Goal: Task Accomplishment & Management: Manage account settings

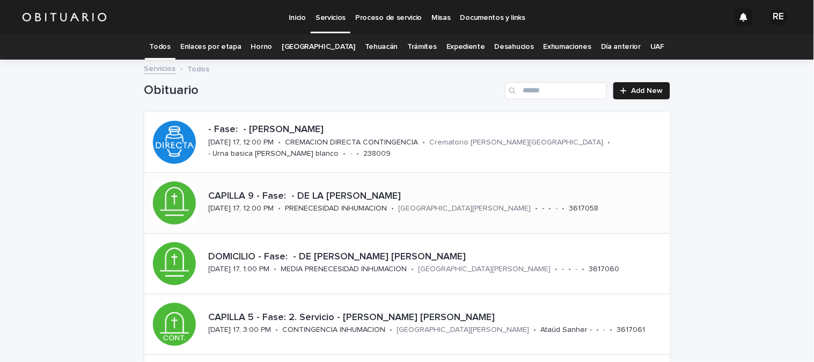
click at [320, 215] on div "CAPILLA 9 - Fase: - DE LA [PERSON_NAME][DATE] 17, 12:00 PM • PRENECESIDAD INHUM…" at bounding box center [438, 202] width 466 height 33
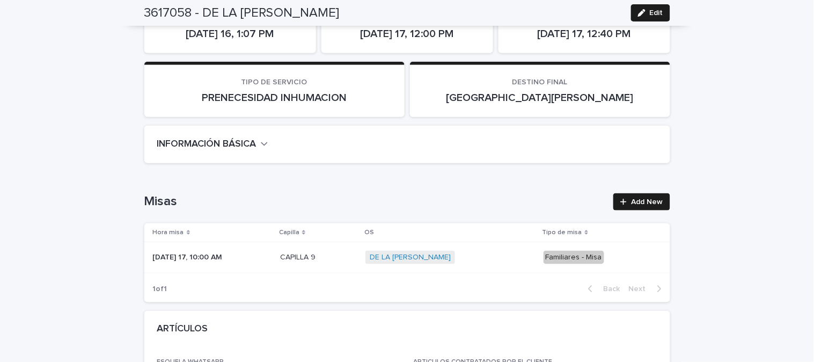
scroll to position [60, 0]
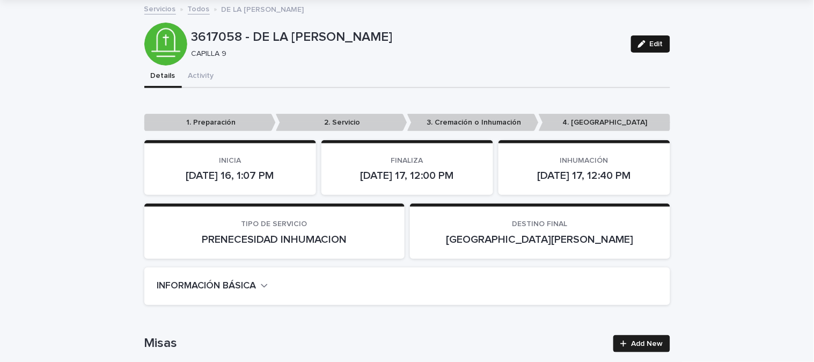
click at [663, 45] on button "Edit" at bounding box center [650, 43] width 39 height 17
click at [323, 121] on p "2. Servicio" at bounding box center [342, 123] width 132 height 18
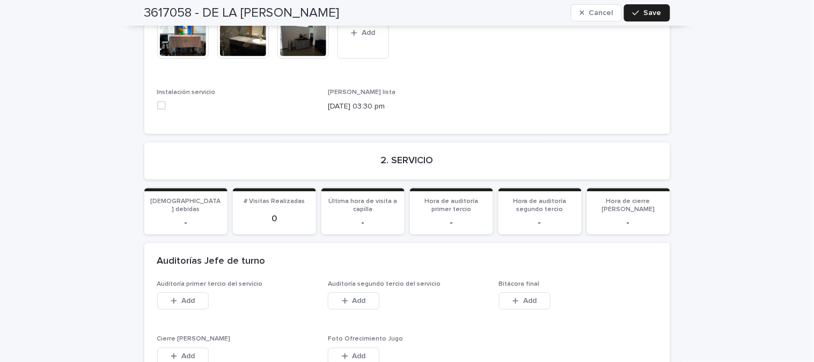
scroll to position [1550, 0]
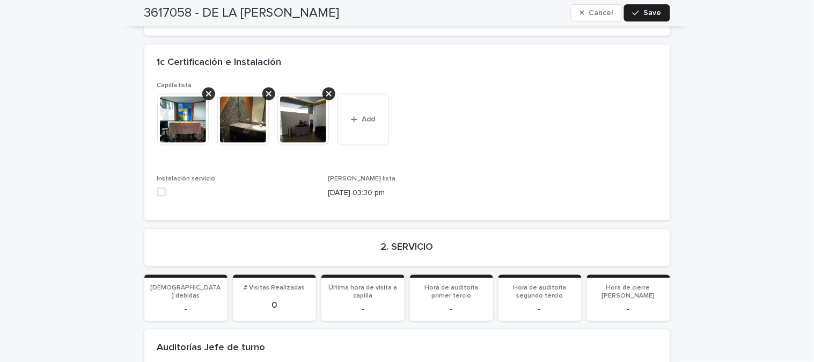
click at [160, 188] on span at bounding box center [161, 192] width 9 height 9
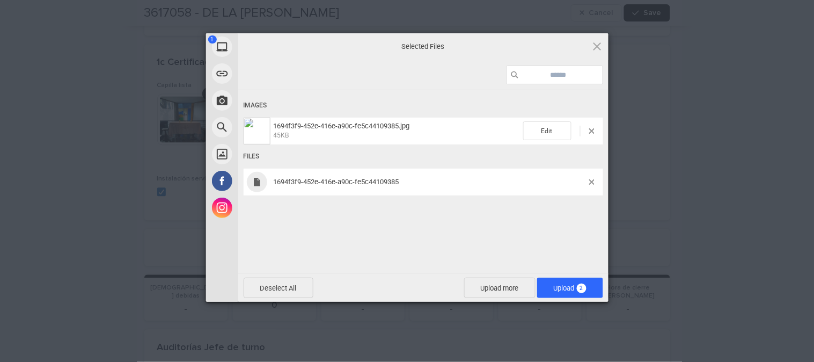
click at [587, 179] on span "1694f3f9-452e-416e-a90c-fe5c44109385" at bounding box center [430, 182] width 319 height 8
click at [589, 181] on span at bounding box center [591, 181] width 5 height 5
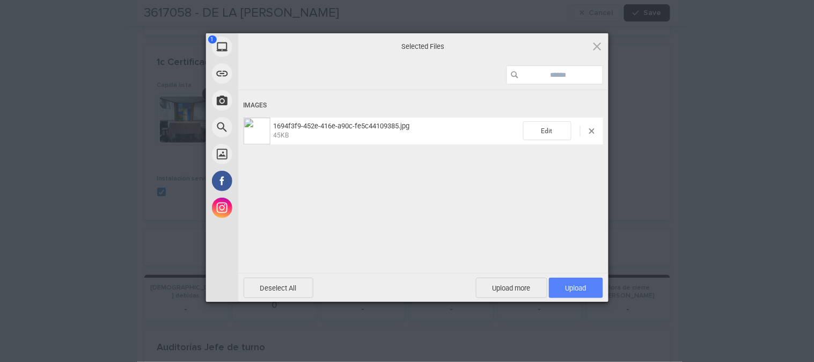
click at [578, 297] on span "Upload 1" at bounding box center [576, 288] width 54 height 20
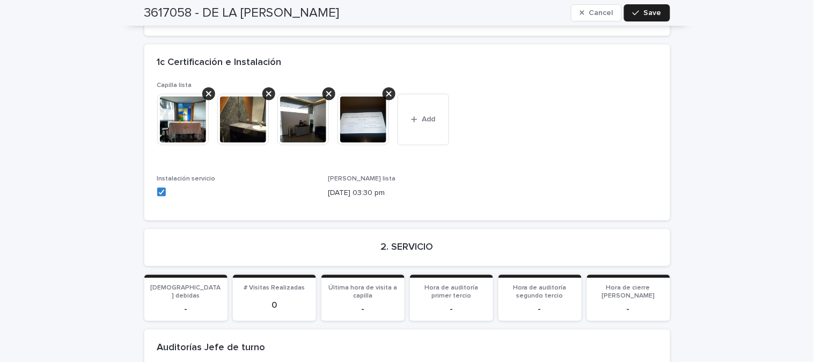
drag, startPoint x: 434, startPoint y: 119, endPoint x: 313, endPoint y: 6, distance: 165.2
click at [433, 116] on button "Add" at bounding box center [424, 120] width 52 height 52
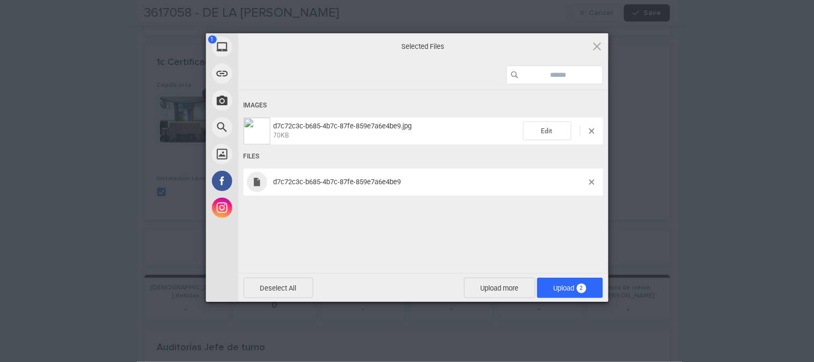
click at [587, 181] on span "d7c72c3c-b685-4b7c-87fe-859e7a6e4be9" at bounding box center [430, 182] width 319 height 8
click at [592, 181] on span at bounding box center [591, 181] width 5 height 5
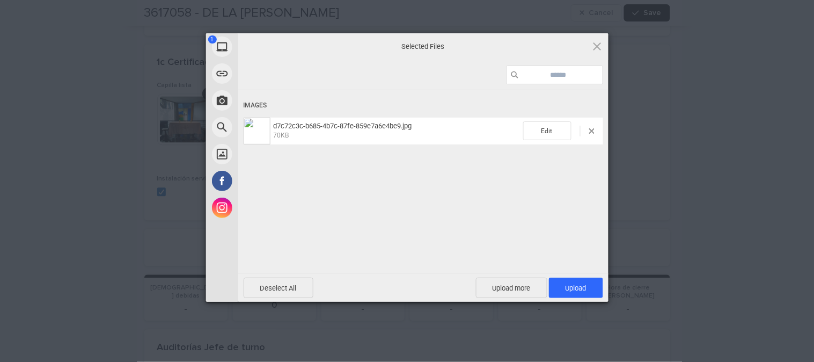
click at [587, 271] on div "Images d7c72c3c-b685-4b7c-87fe-859e7a6e4be9.jpg 70KB Edit" at bounding box center [423, 181] width 370 height 242
click at [587, 281] on span "Upload 1" at bounding box center [576, 288] width 54 height 20
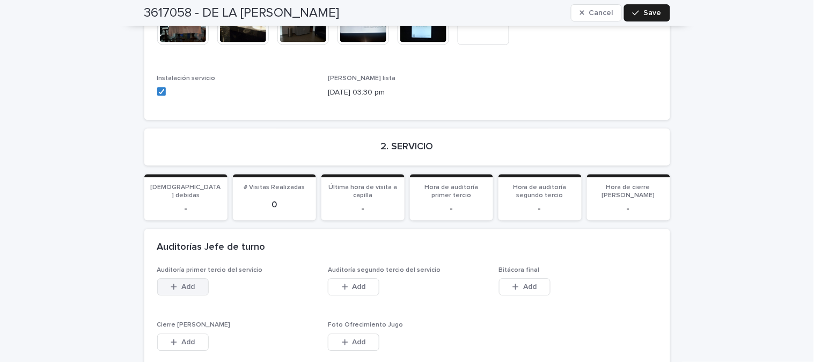
scroll to position [1730, 0]
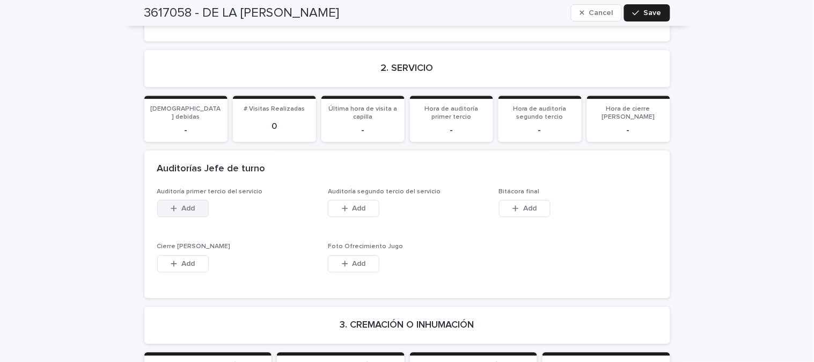
click at [188, 205] on span "Add" at bounding box center [187, 209] width 13 height 8
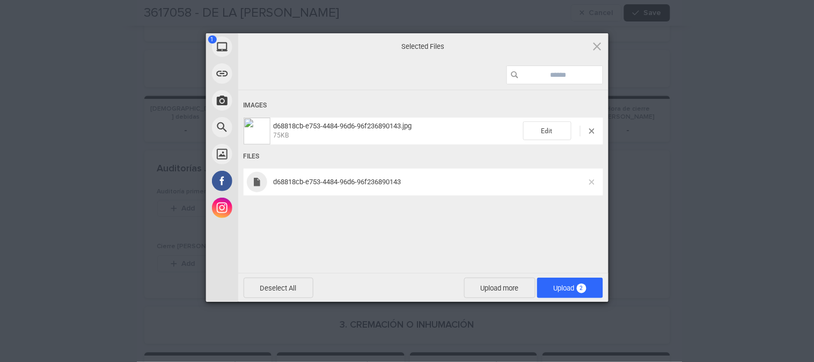
click at [590, 184] on span at bounding box center [591, 181] width 5 height 5
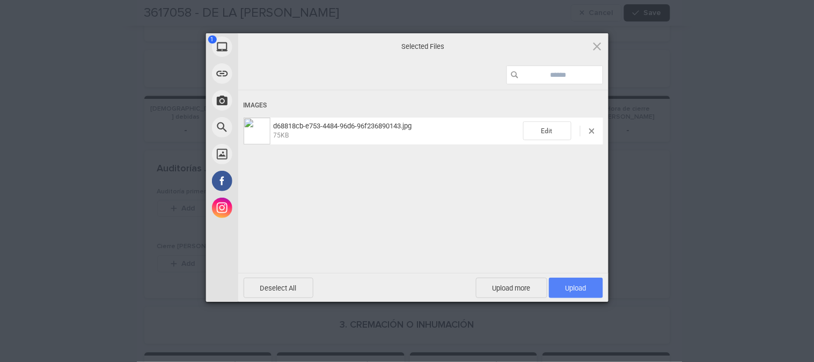
drag, startPoint x: 576, startPoint y: 281, endPoint x: 572, endPoint y: 277, distance: 5.7
click at [574, 281] on span "Upload 1" at bounding box center [576, 288] width 54 height 20
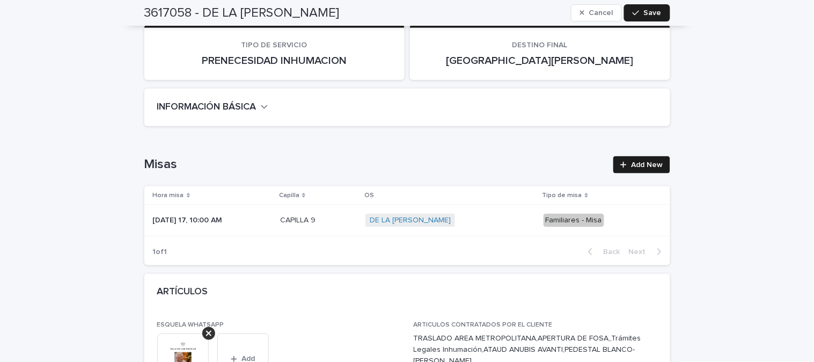
scroll to position [0, 0]
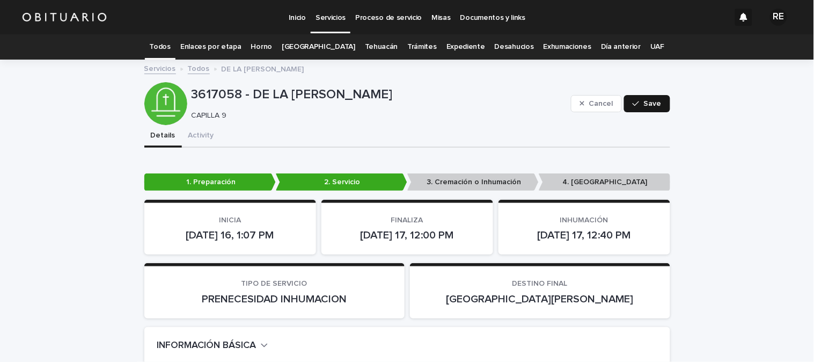
click at [635, 108] on button "Save" at bounding box center [647, 103] width 46 height 17
click at [171, 52] on link "Todos" at bounding box center [160, 46] width 21 height 25
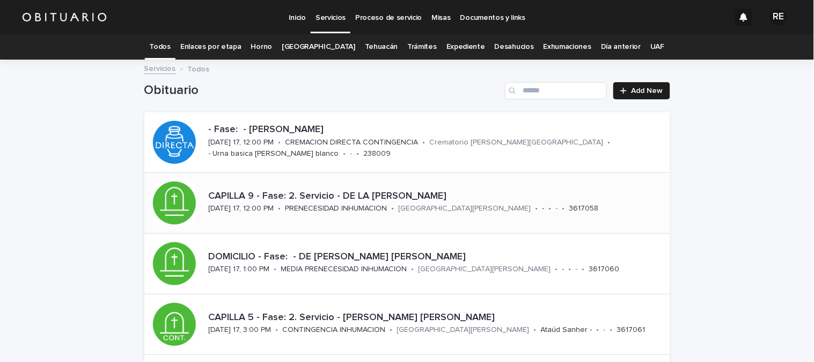
scroll to position [60, 0]
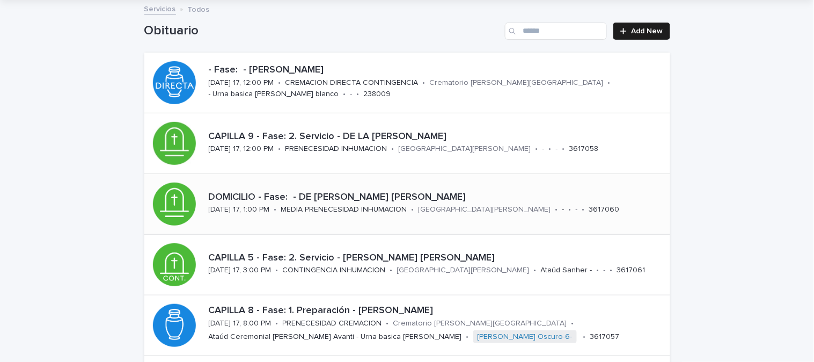
click at [353, 198] on p "DOMICILIO - Fase: - DE [PERSON_NAME] [PERSON_NAME]" at bounding box center [437, 198] width 457 height 12
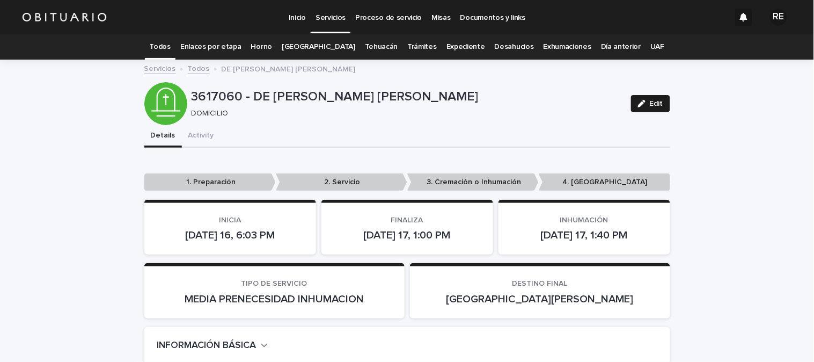
drag, startPoint x: 331, startPoint y: 156, endPoint x: 331, endPoint y: 168, distance: 11.8
click at [655, 104] on span "Edit" at bounding box center [656, 104] width 13 height 8
click at [356, 172] on div "••• 1. Preparación 2. Servicio 3. Cremación o Inhumación 4. [GEOGRAPHIC_DATA]" at bounding box center [407, 182] width 526 height 26
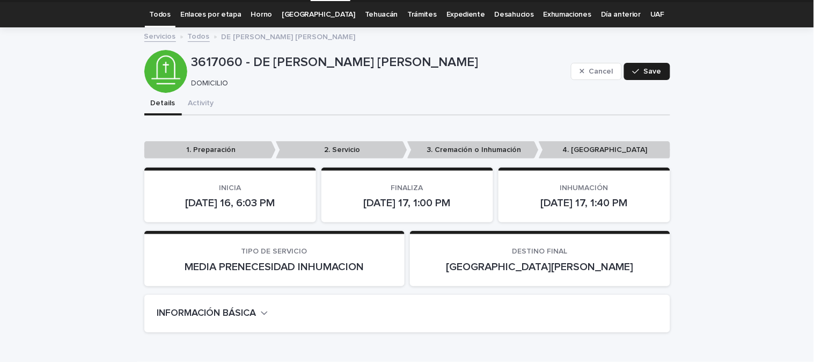
scroll to position [60, 0]
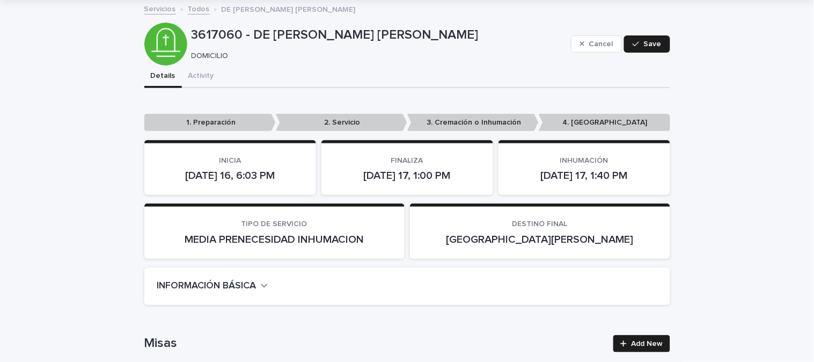
click at [337, 125] on p "2. Servicio" at bounding box center [342, 123] width 132 height 18
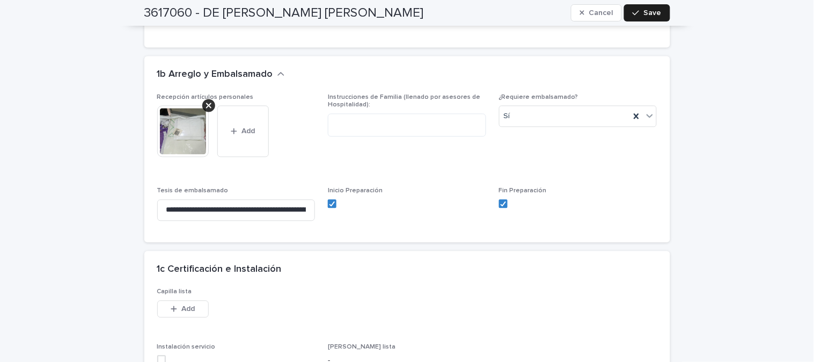
scroll to position [1730, 0]
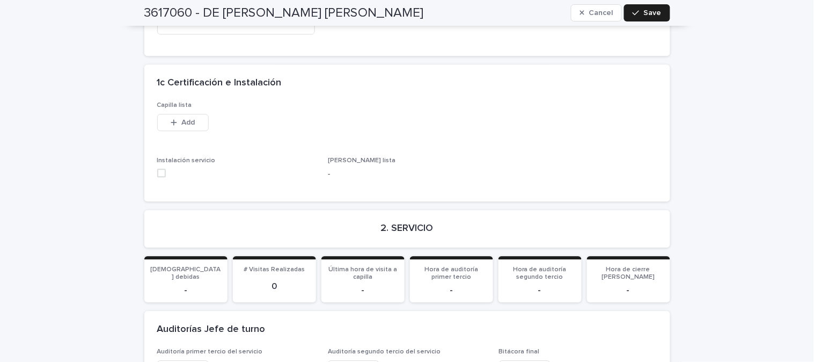
click at [160, 169] on span at bounding box center [161, 173] width 9 height 9
click at [195, 114] on button "Add" at bounding box center [183, 122] width 52 height 17
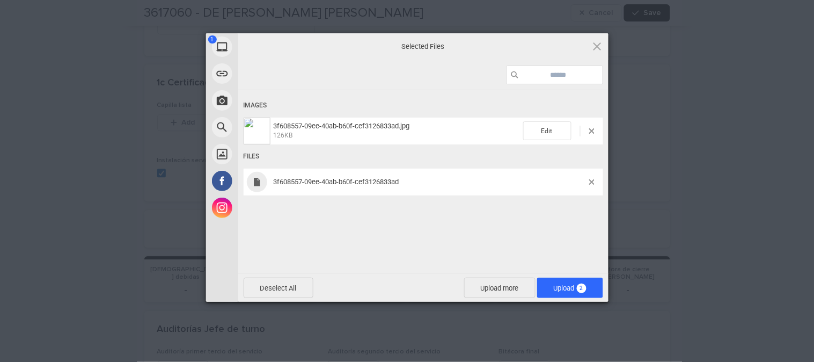
click at [592, 178] on div "3f608557-09ee-40ab-b60f-cef3126833ad" at bounding box center [424, 182] width 360 height 27
click at [589, 180] on span at bounding box center [591, 181] width 5 height 5
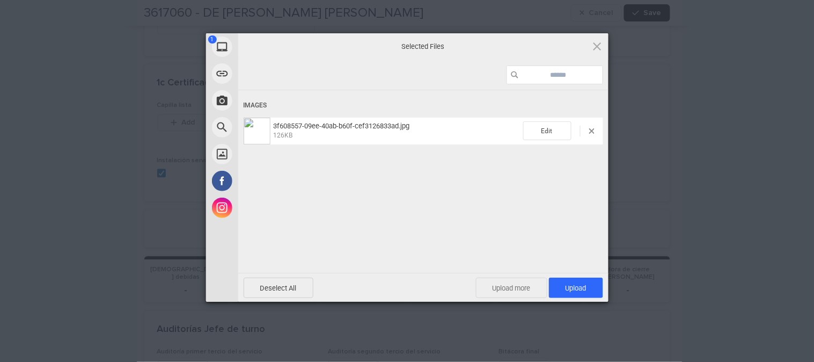
click at [511, 288] on span "Upload more" at bounding box center [511, 288] width 71 height 20
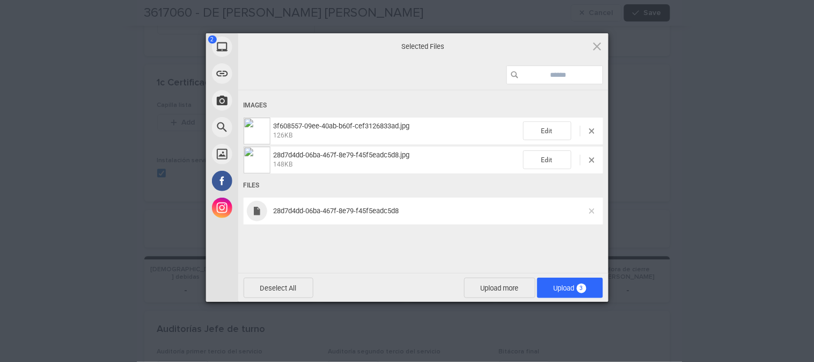
click at [589, 211] on span at bounding box center [591, 210] width 5 height 5
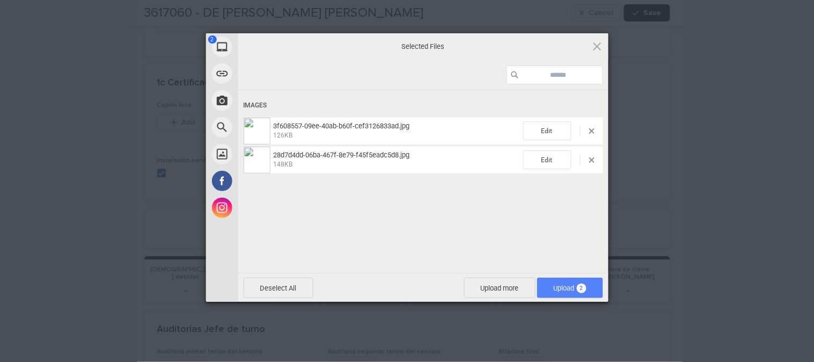
click at [575, 288] on span "Upload 2" at bounding box center [570, 288] width 33 height 8
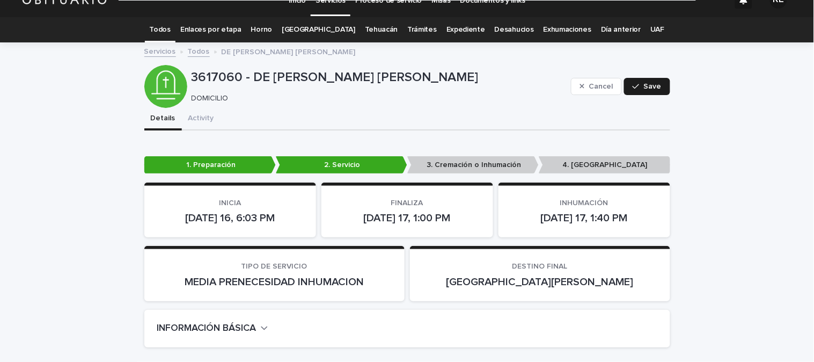
scroll to position [0, 0]
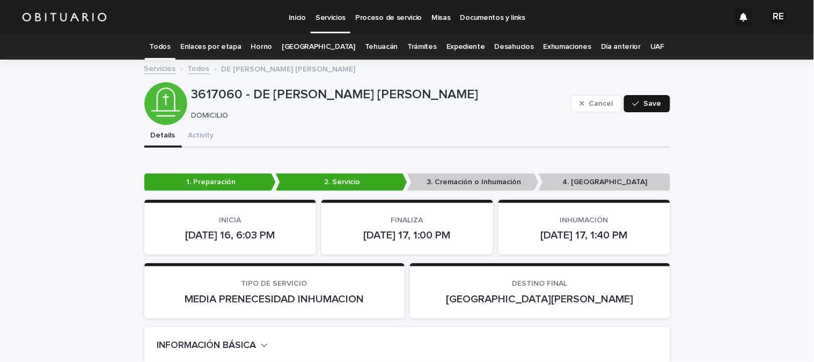
click at [641, 110] on button "Save" at bounding box center [647, 103] width 46 height 17
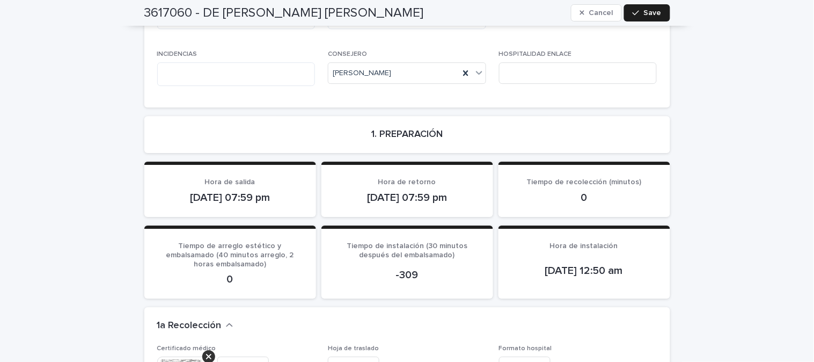
scroll to position [894, 0]
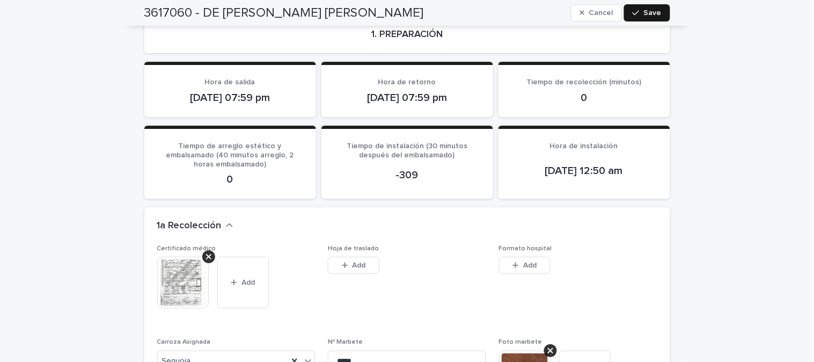
click at [638, 14] on div "button" at bounding box center [638, 13] width 11 height 8
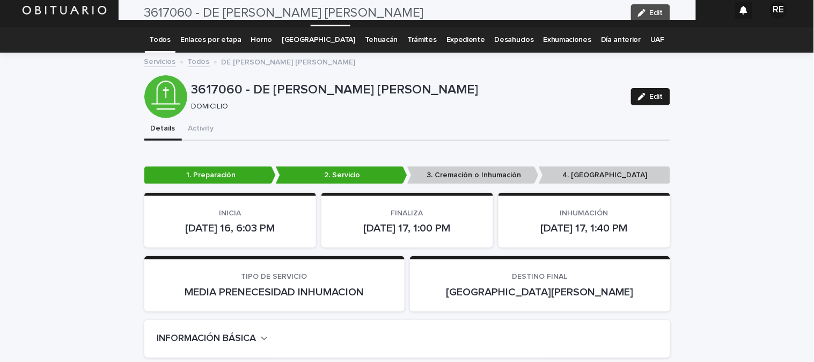
scroll to position [0, 0]
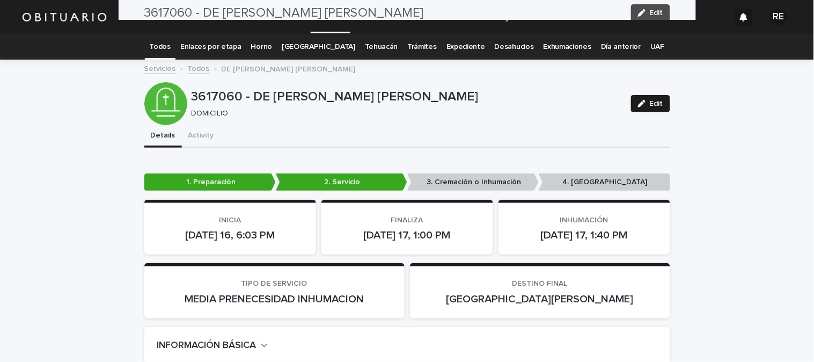
click at [171, 46] on link "Todos" at bounding box center [160, 46] width 21 height 25
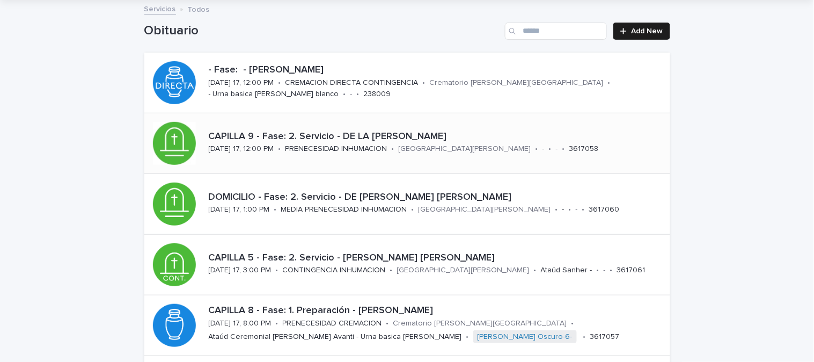
scroll to position [119, 0]
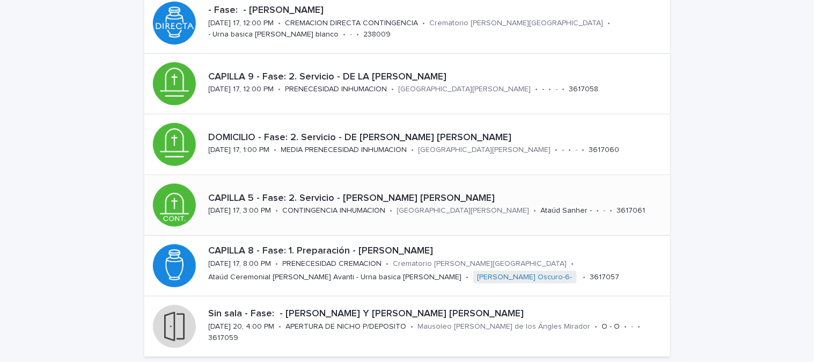
click at [284, 202] on p "CAPILLA 5 - Fase: 2. Servicio - [PERSON_NAME] [PERSON_NAME]" at bounding box center [437, 199] width 457 height 12
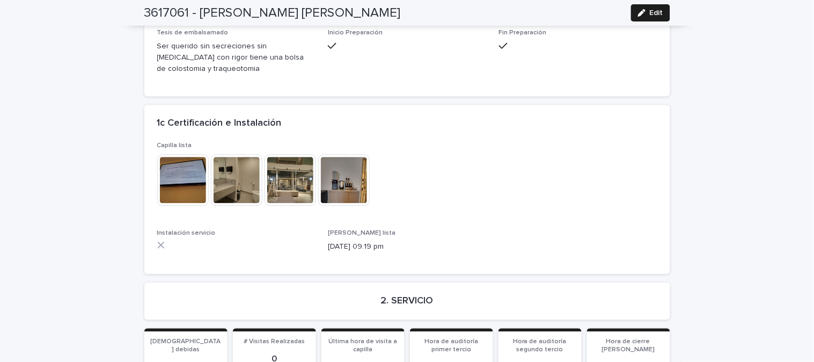
scroll to position [1550, 0]
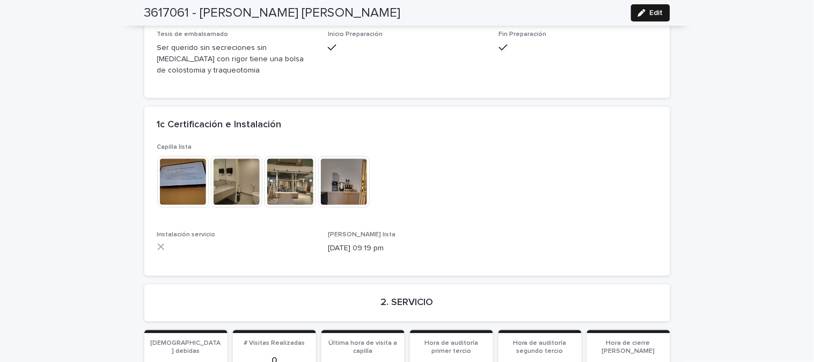
click at [636, 17] on button "Edit" at bounding box center [650, 12] width 39 height 17
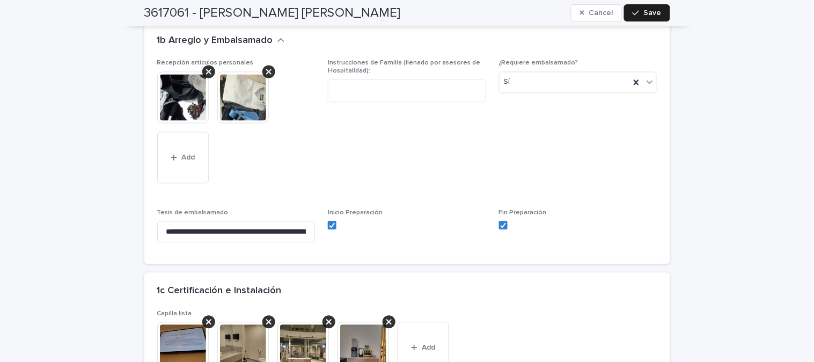
scroll to position [1670, 0]
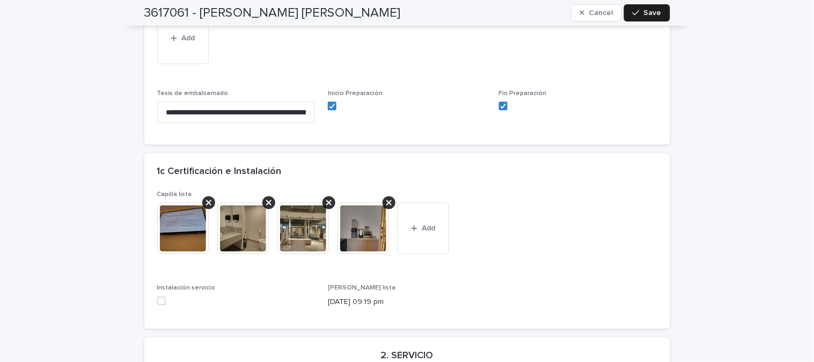
click at [159, 296] on span at bounding box center [161, 300] width 9 height 9
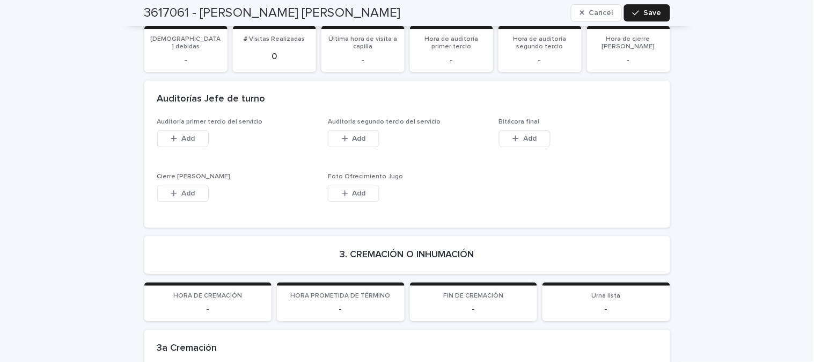
scroll to position [1968, 0]
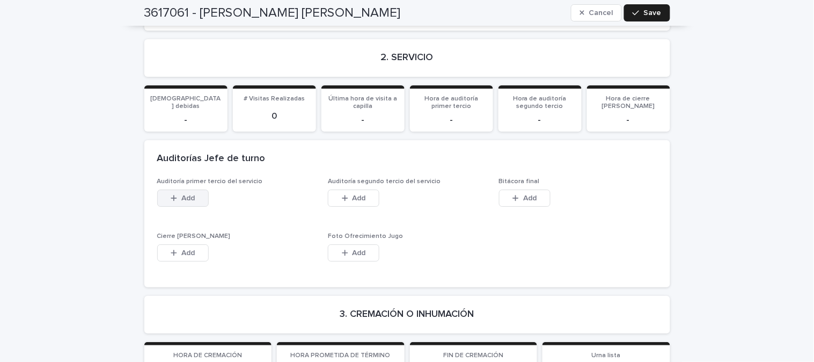
click at [171, 195] on icon "button" at bounding box center [174, 198] width 6 height 6
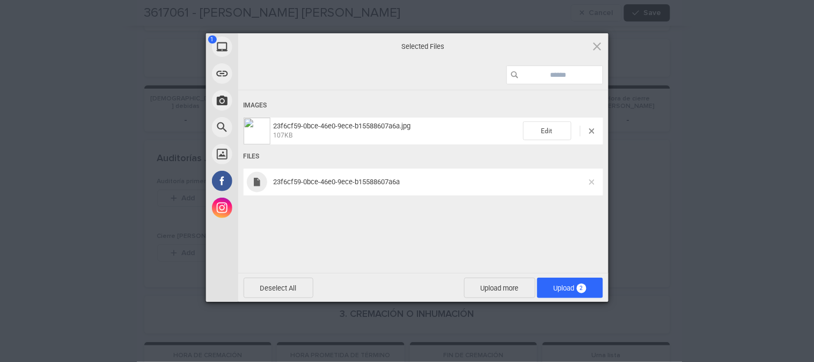
click at [590, 183] on span at bounding box center [591, 181] width 5 height 5
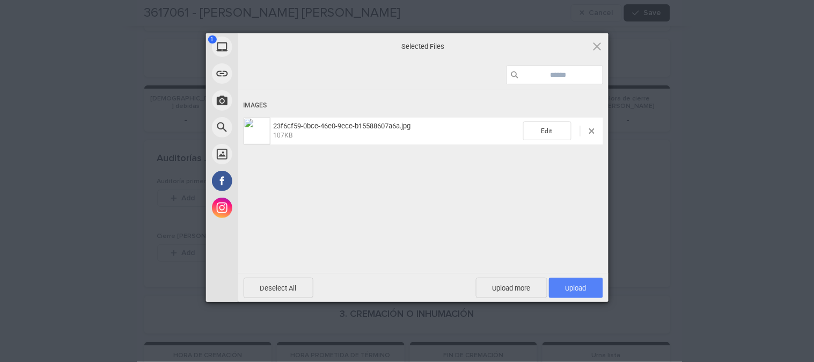
click at [578, 284] on span "Upload 1" at bounding box center [576, 288] width 21 height 8
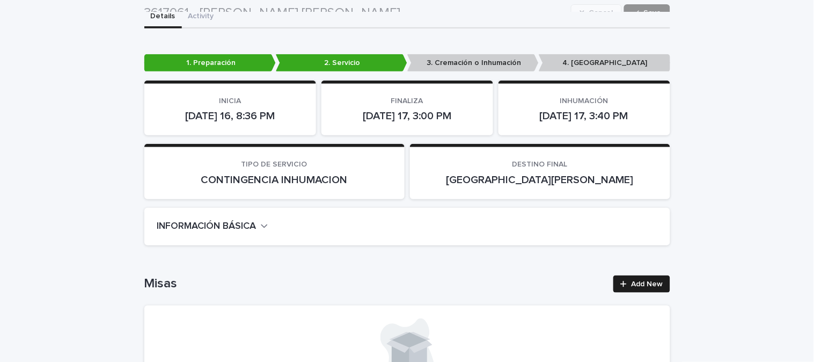
scroll to position [0, 0]
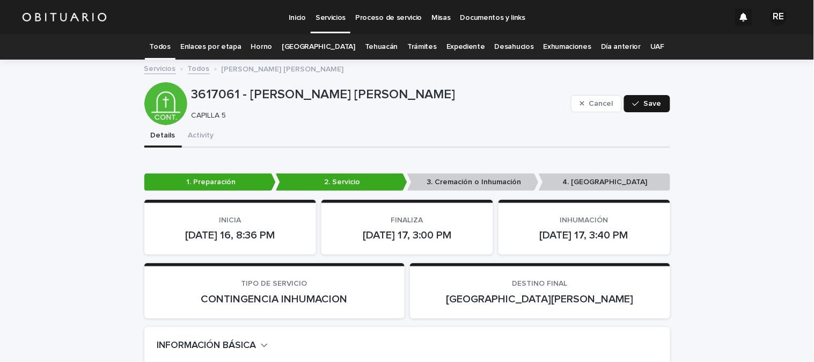
click at [650, 104] on span "Save" at bounding box center [653, 104] width 18 height 8
click at [171, 50] on link "Todos" at bounding box center [160, 46] width 21 height 25
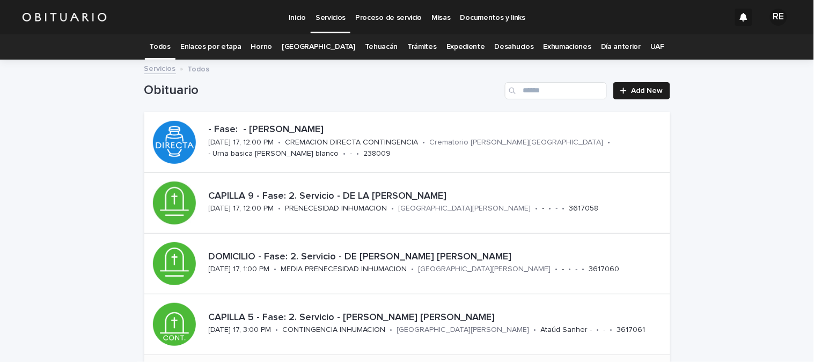
scroll to position [179, 0]
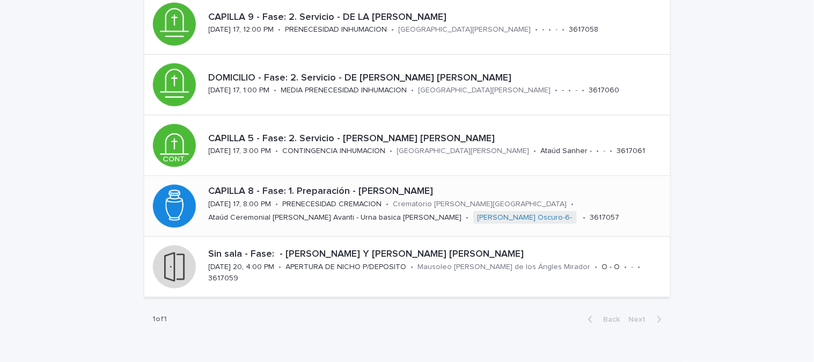
click at [330, 193] on p "CAPILLA 8 - Fase: 1. Preparación - [PERSON_NAME]" at bounding box center [437, 192] width 457 height 12
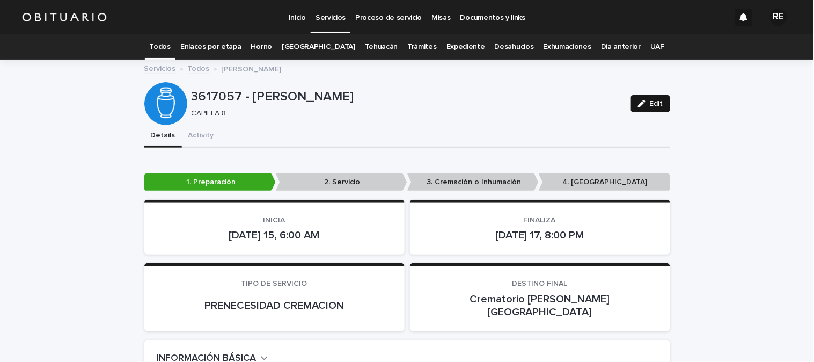
click at [631, 98] on button "Edit" at bounding box center [650, 103] width 39 height 17
click at [338, 181] on p "2. Servicio" at bounding box center [342, 182] width 132 height 18
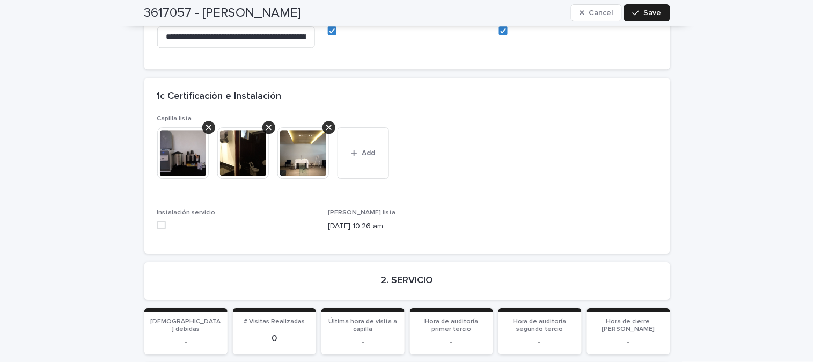
scroll to position [1756, 0]
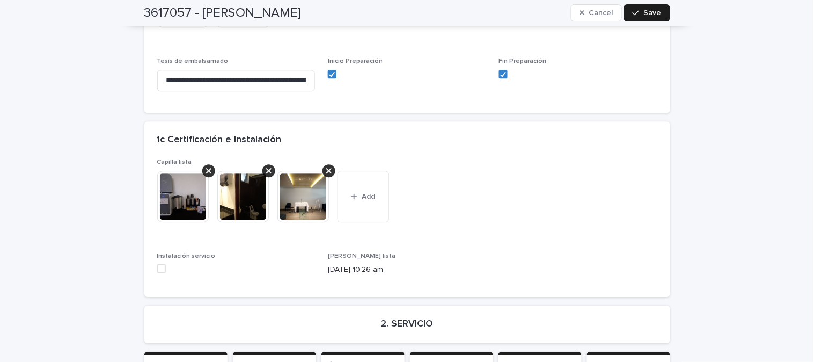
click at [157, 252] on div "Instalación servicio" at bounding box center [236, 266] width 158 height 29
click at [157, 264] on span at bounding box center [161, 268] width 9 height 9
click at [347, 171] on button "Add" at bounding box center [364, 197] width 52 height 52
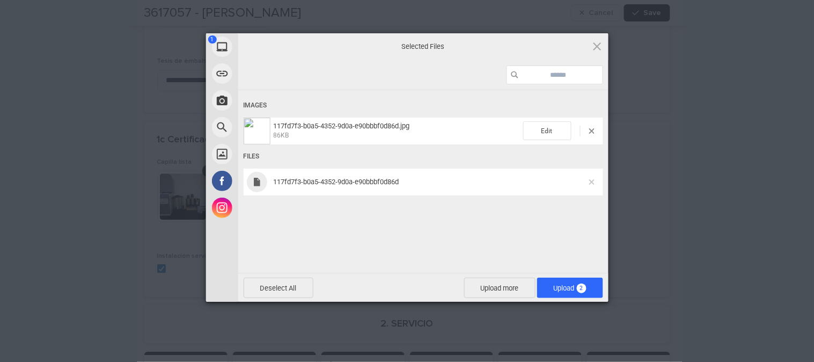
click at [590, 181] on span at bounding box center [591, 181] width 5 height 5
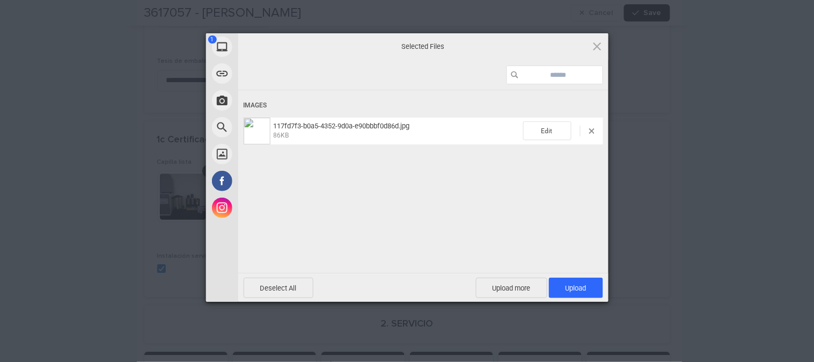
drag, startPoint x: 583, startPoint y: 286, endPoint x: 461, endPoint y: 184, distance: 160.1
click at [582, 286] on span "Upload 1" at bounding box center [576, 288] width 21 height 8
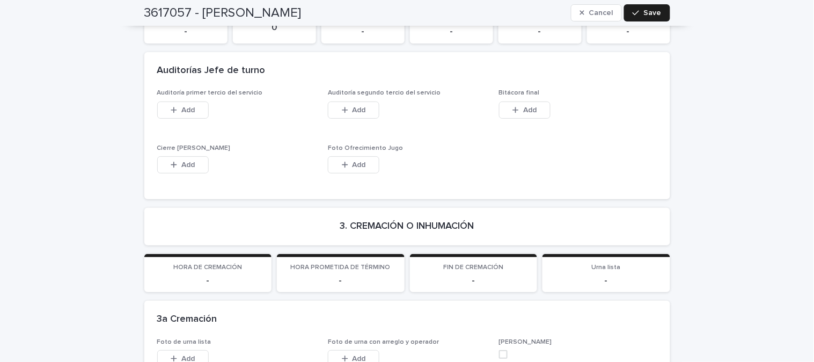
scroll to position [1995, 0]
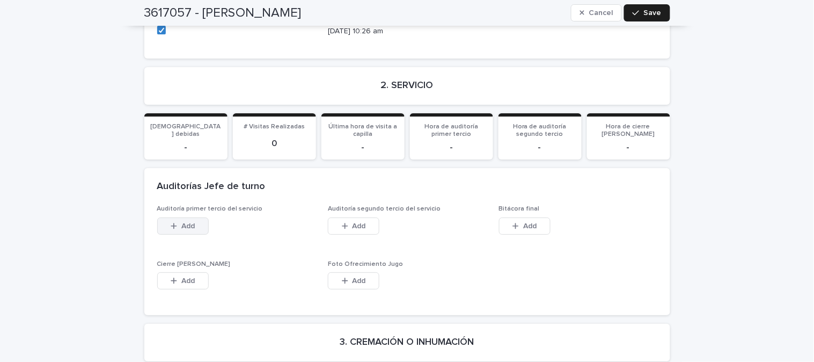
click at [181, 217] on button "Add" at bounding box center [183, 225] width 52 height 17
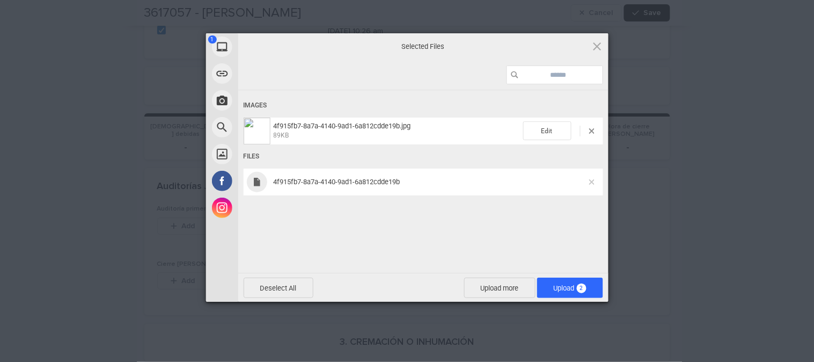
click at [592, 184] on div "4f915fb7-8a7a-4140-9ad1-6a812cdde19b" at bounding box center [424, 182] width 360 height 27
click at [592, 183] on span at bounding box center [591, 181] width 5 height 5
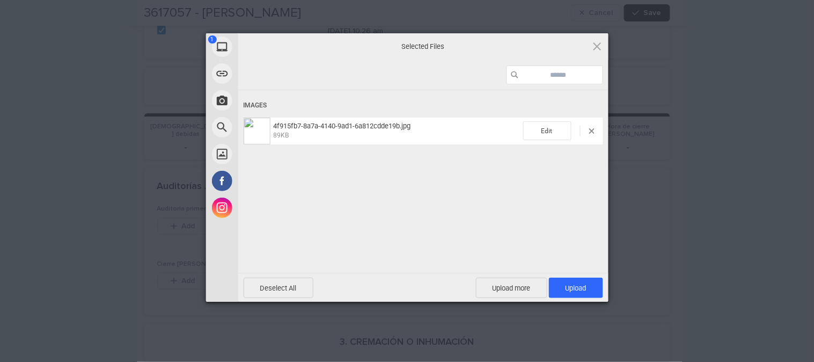
drag, startPoint x: 583, startPoint y: 289, endPoint x: 533, endPoint y: 221, distance: 84.5
click at [581, 289] on span "Upload 1" at bounding box center [576, 288] width 21 height 8
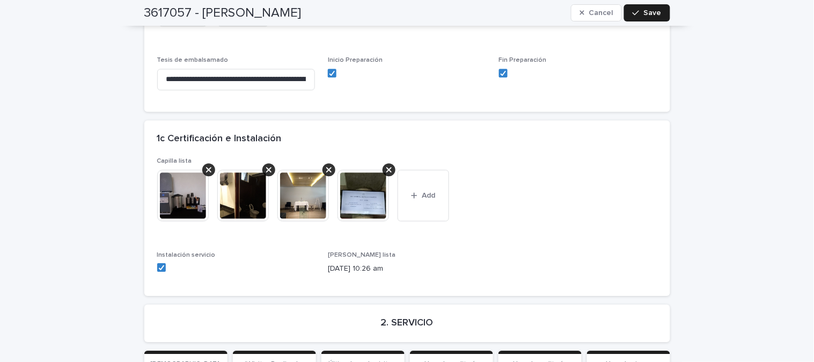
scroll to position [1637, 0]
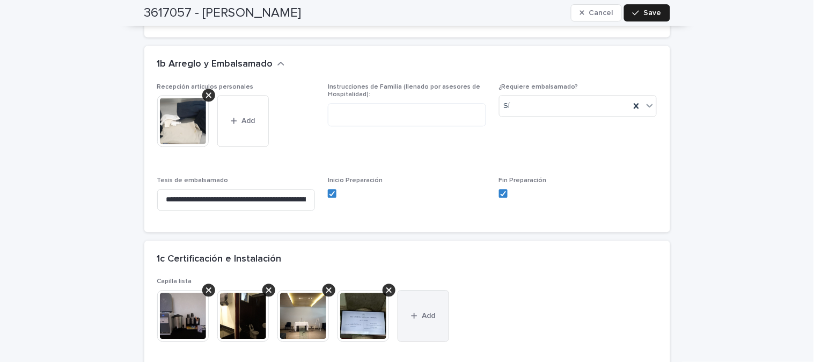
click at [412, 312] on icon "button" at bounding box center [414, 316] width 6 height 8
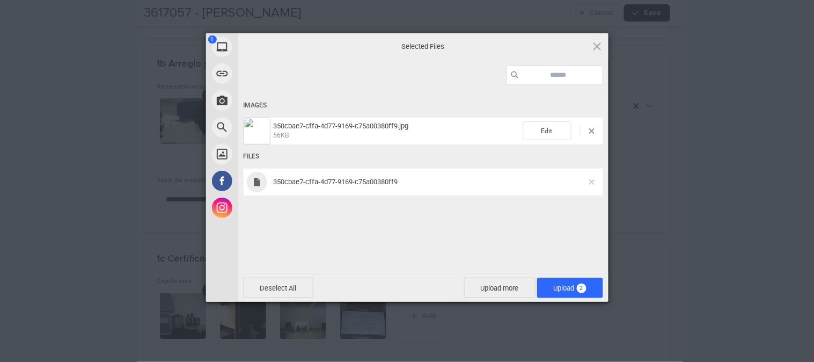
click at [593, 183] on span at bounding box center [591, 181] width 5 height 5
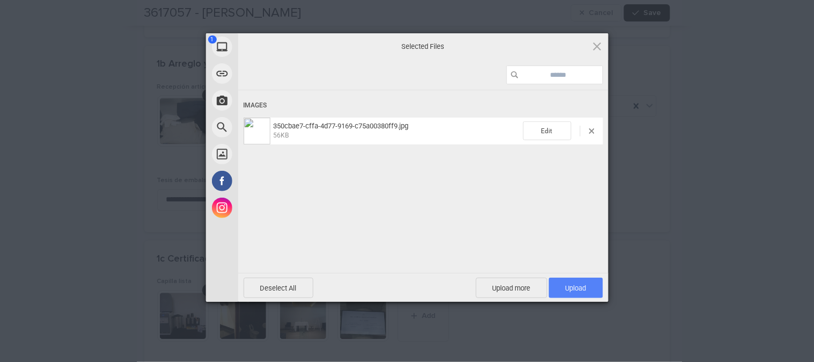
click at [597, 288] on span "Upload 1" at bounding box center [576, 288] width 54 height 20
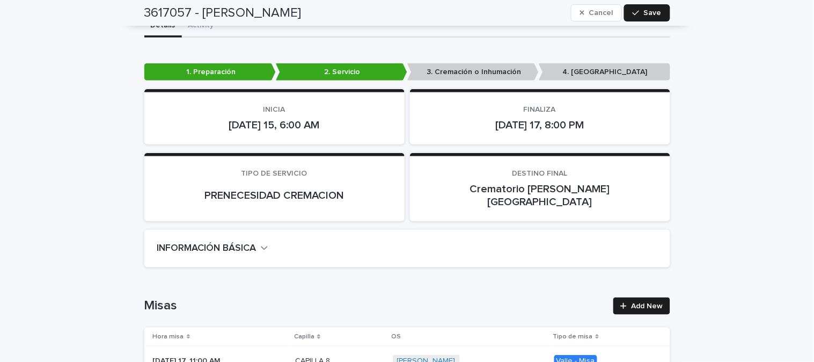
scroll to position [0, 0]
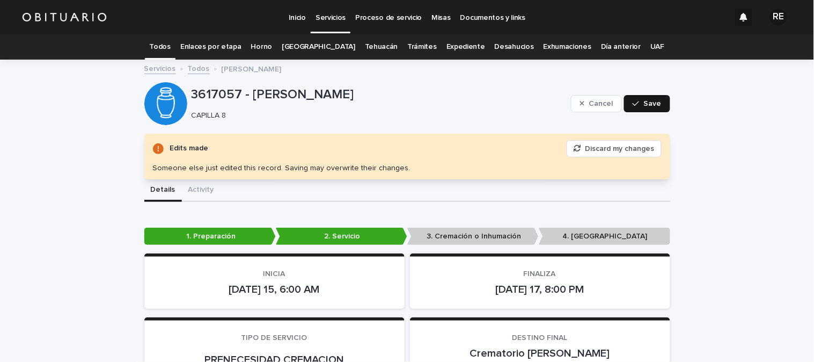
click at [651, 103] on span "Save" at bounding box center [653, 104] width 18 height 8
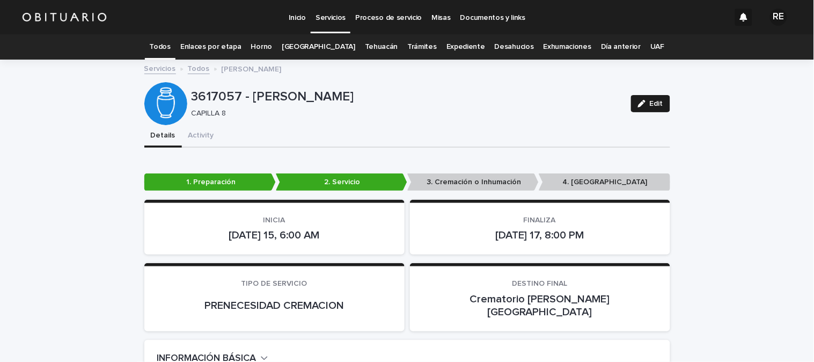
click at [171, 52] on link "Todos" at bounding box center [160, 46] width 21 height 25
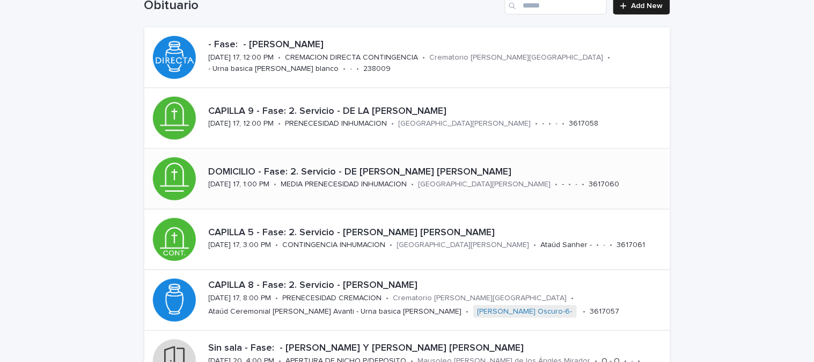
scroll to position [119, 0]
